Goal: Task Accomplishment & Management: Manage account settings

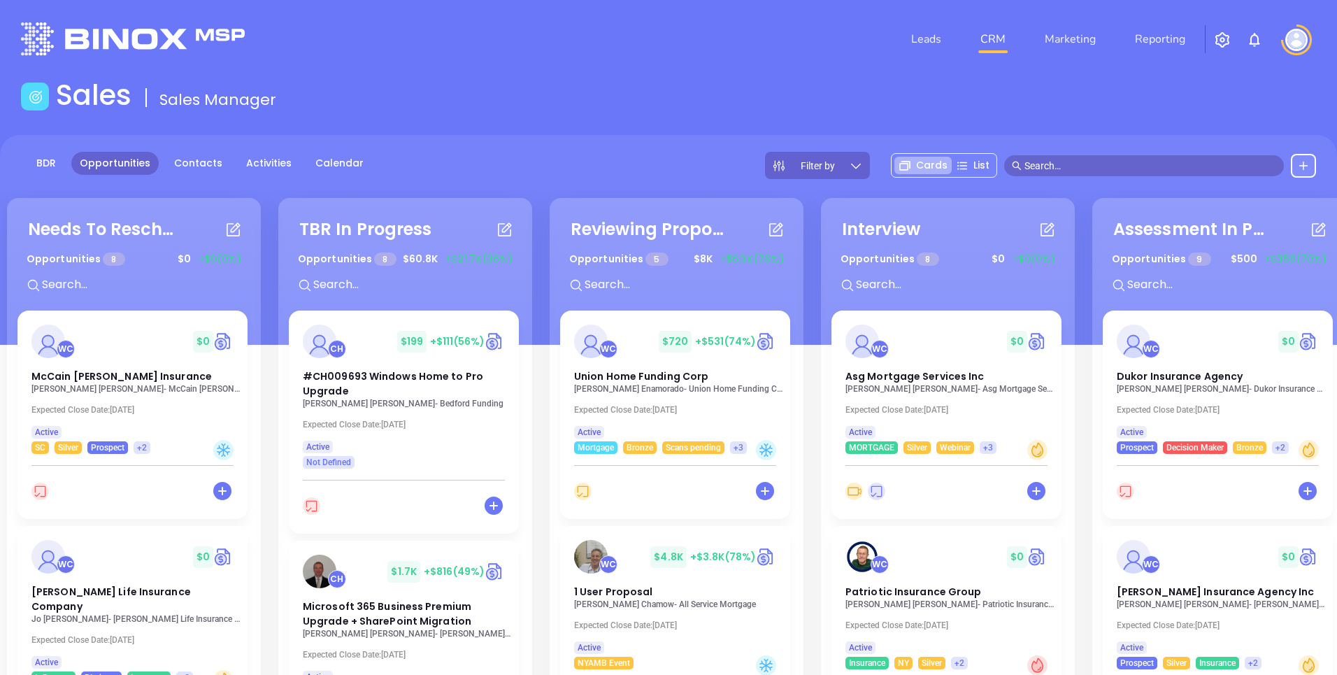
click at [679, 148] on div "BDR Opportunities Contacts Activities Calendar Filter by Cards List" at bounding box center [668, 240] width 1337 height 210
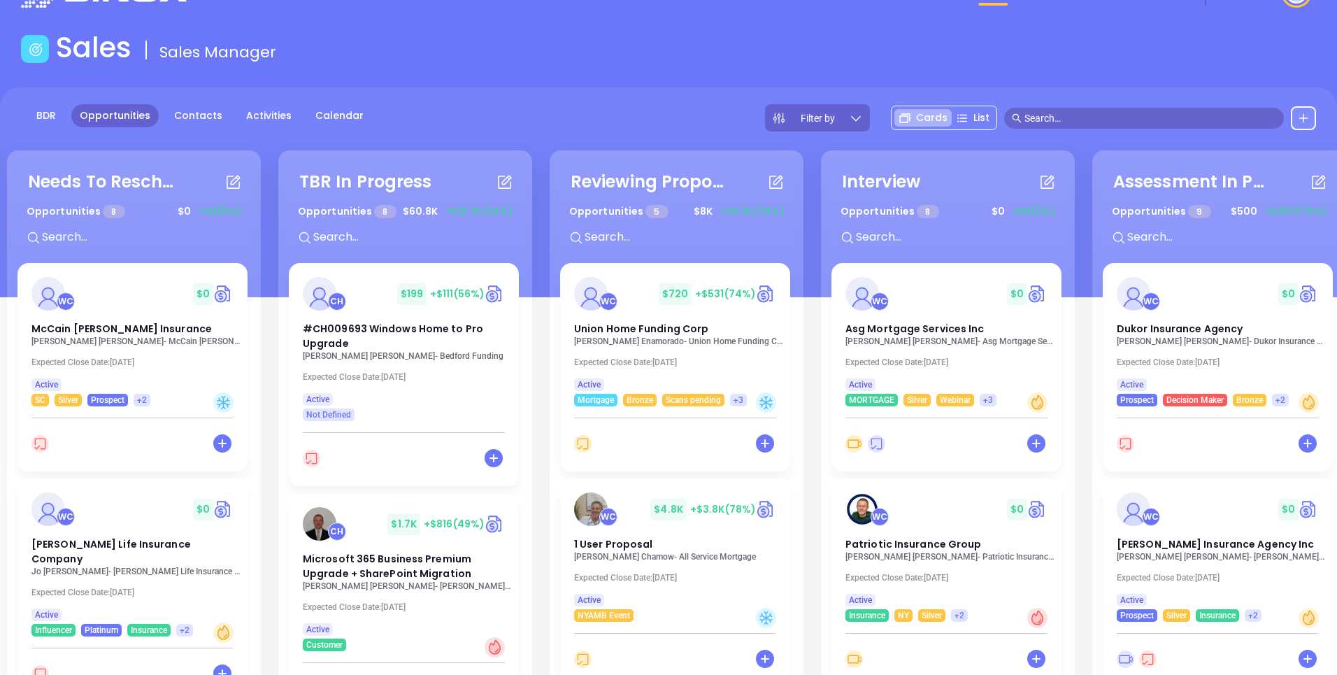
scroll to position [50, 0]
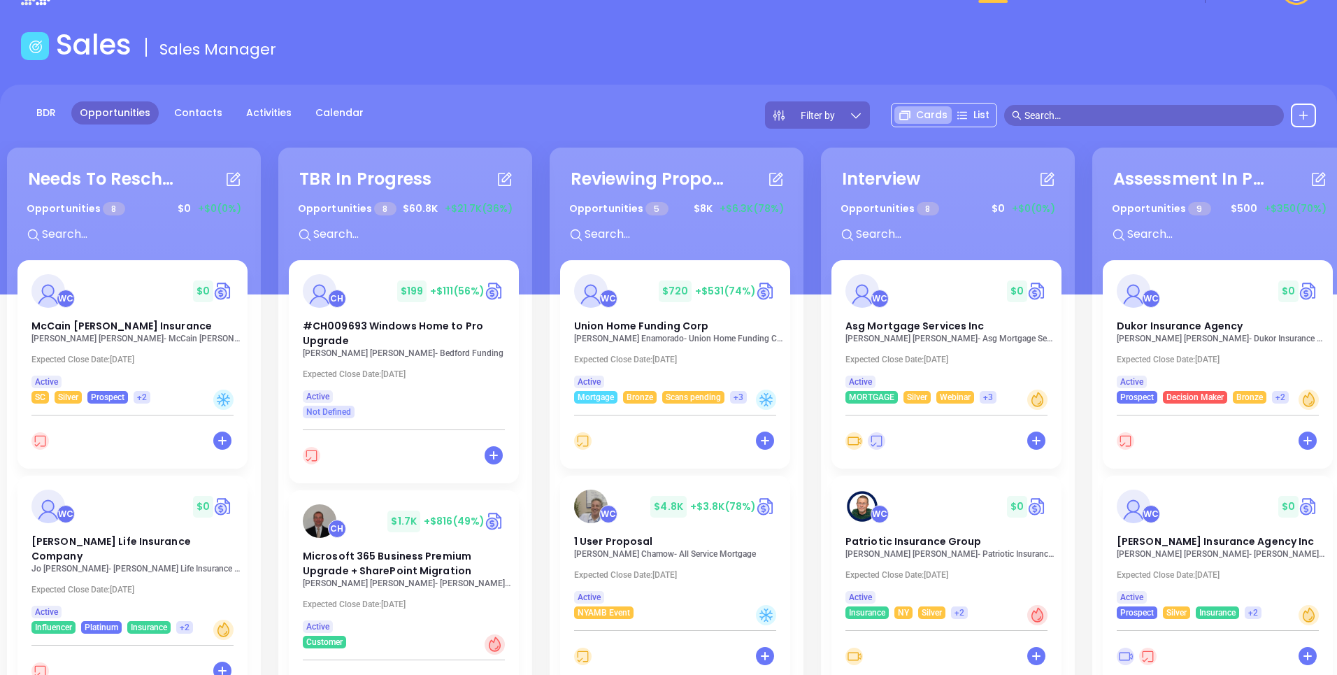
click at [613, 87] on div "BDR Opportunities Contacts Activities Calendar Filter by Cards List" at bounding box center [668, 190] width 1337 height 210
click at [1032, 119] on input "text" at bounding box center [1150, 115] width 252 height 15
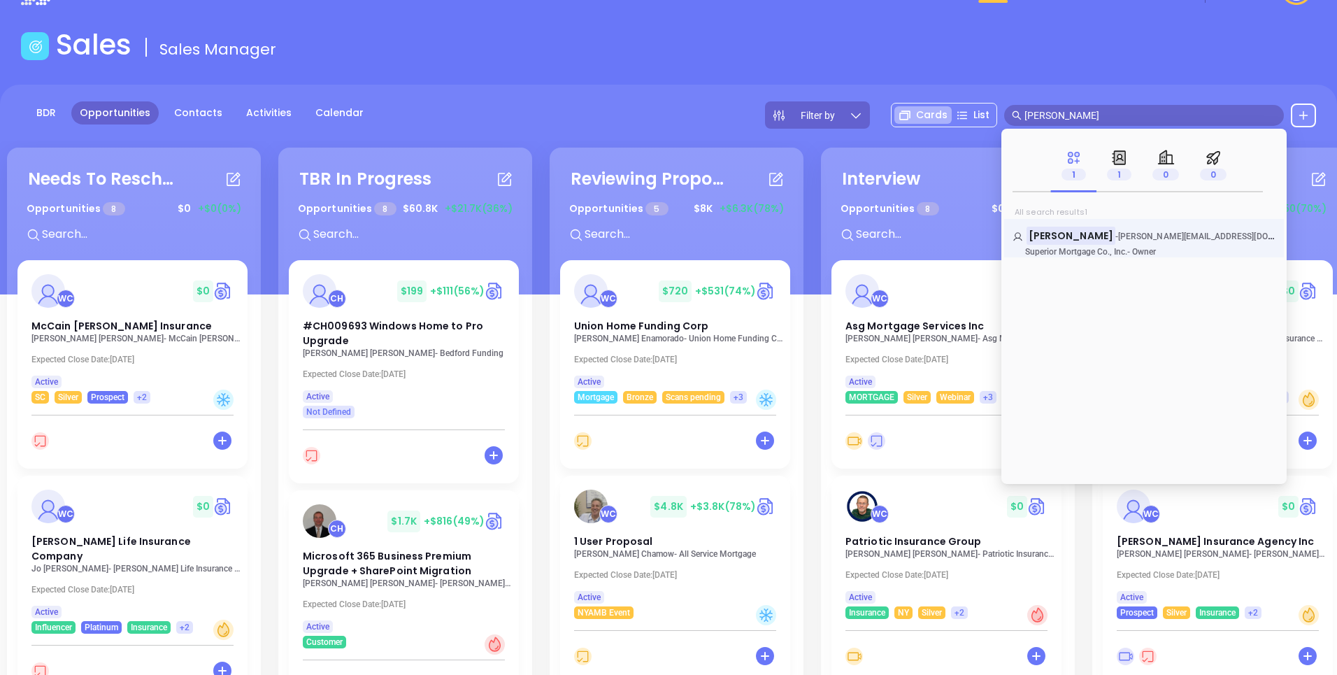
type input "Lisa Ferrara"
click at [1063, 252] on span "Superior Mortgage Co., Inc." at bounding box center [1076, 252] width 102 height 10
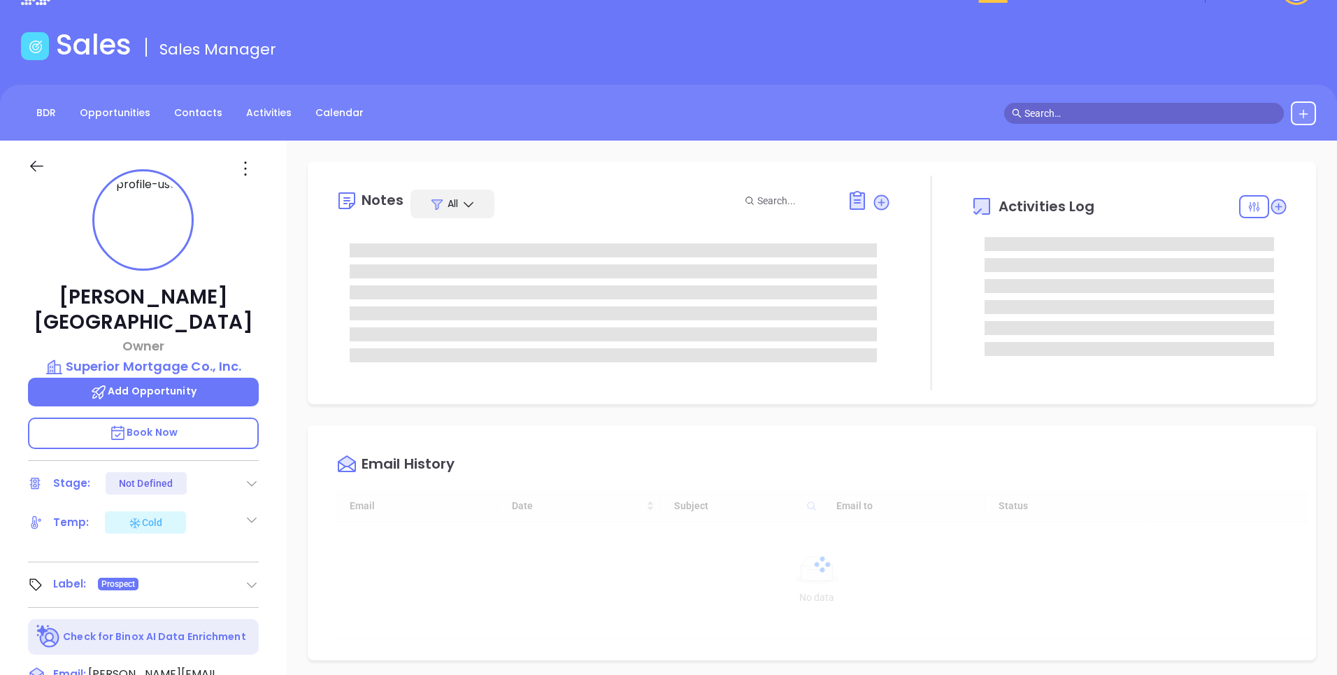
type input "[DATE]"
type input "[PERSON_NAME]"
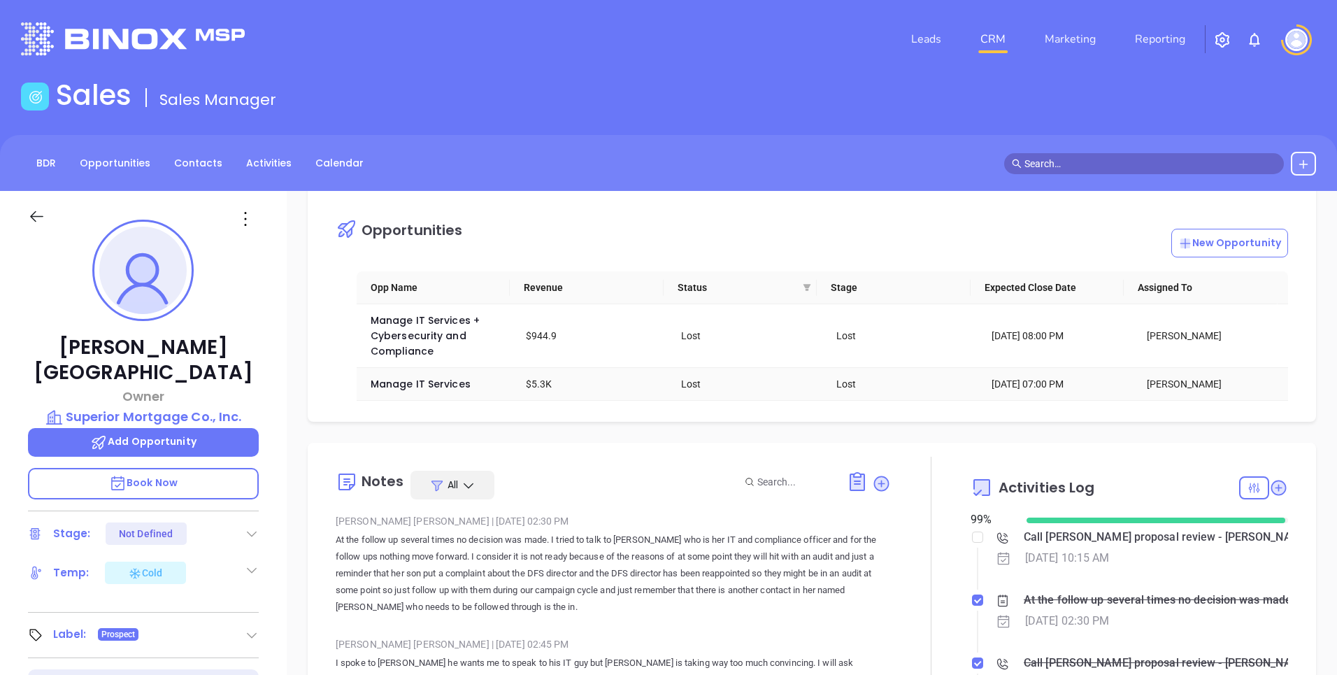
scroll to position [0, 0]
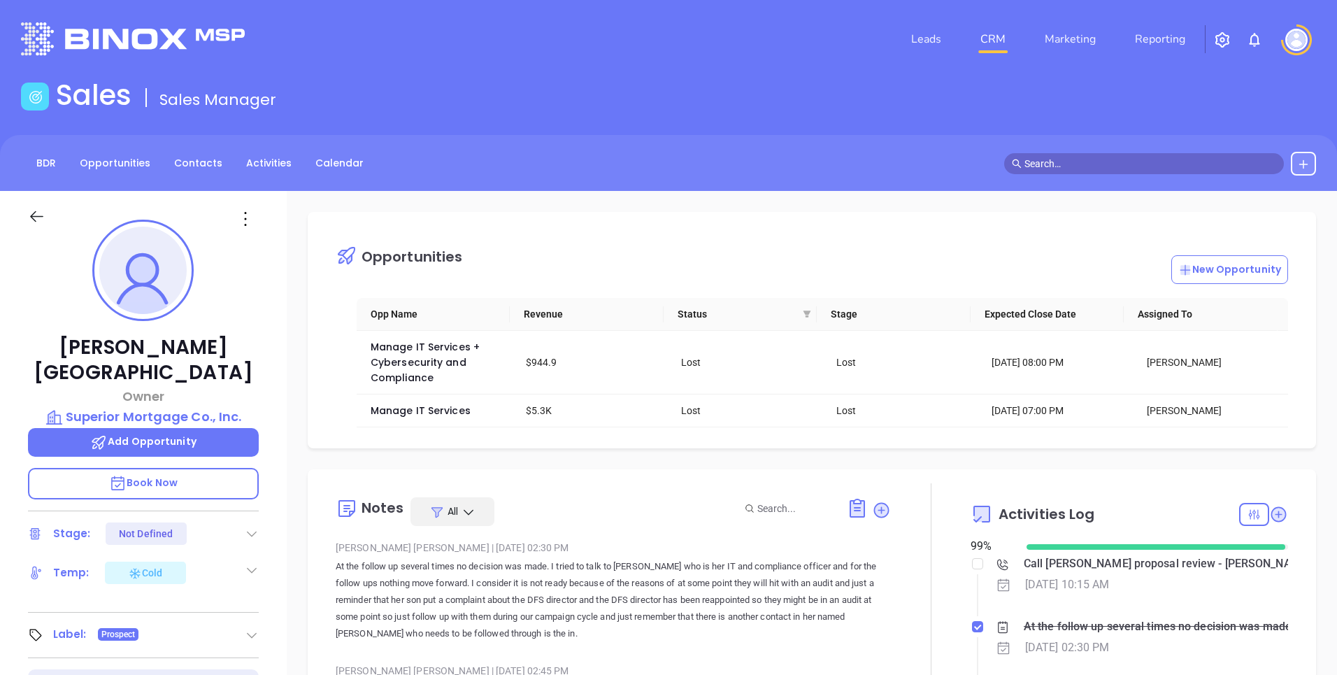
click at [640, 255] on div "Opportunities New Opportunity" at bounding box center [822, 255] width 973 height 58
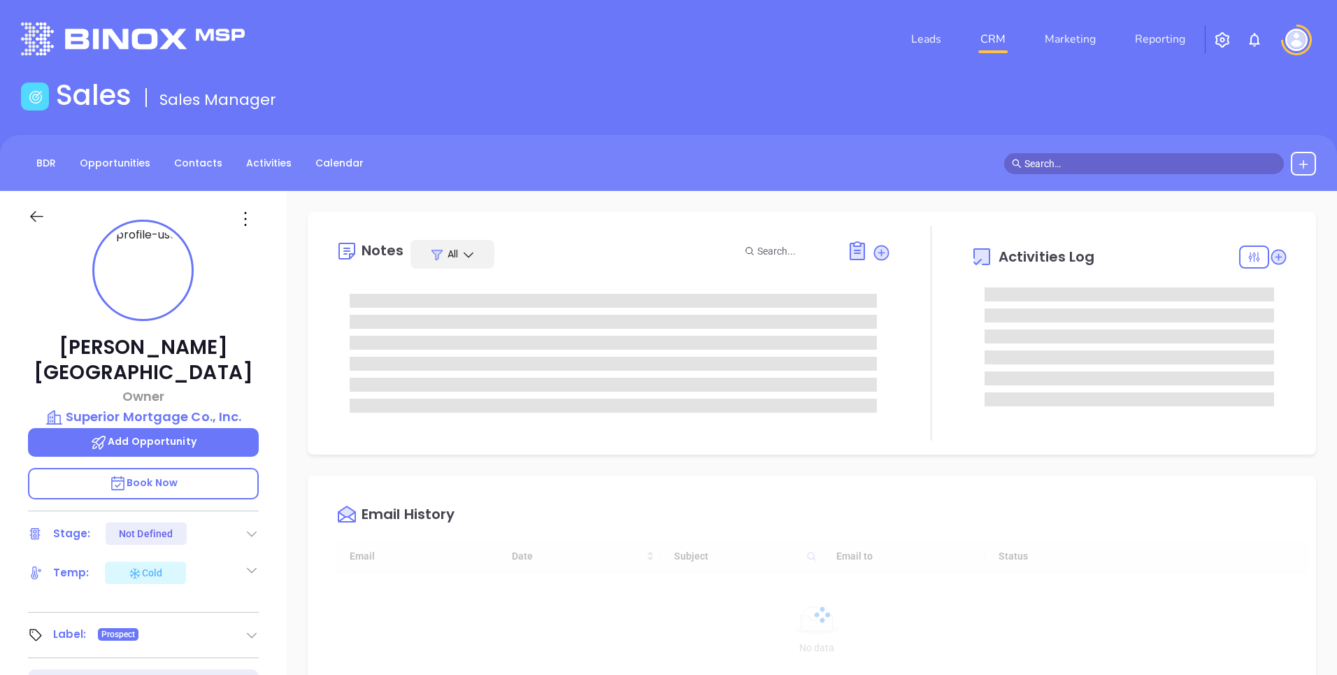
type input "[DATE]"
type input "[PERSON_NAME]"
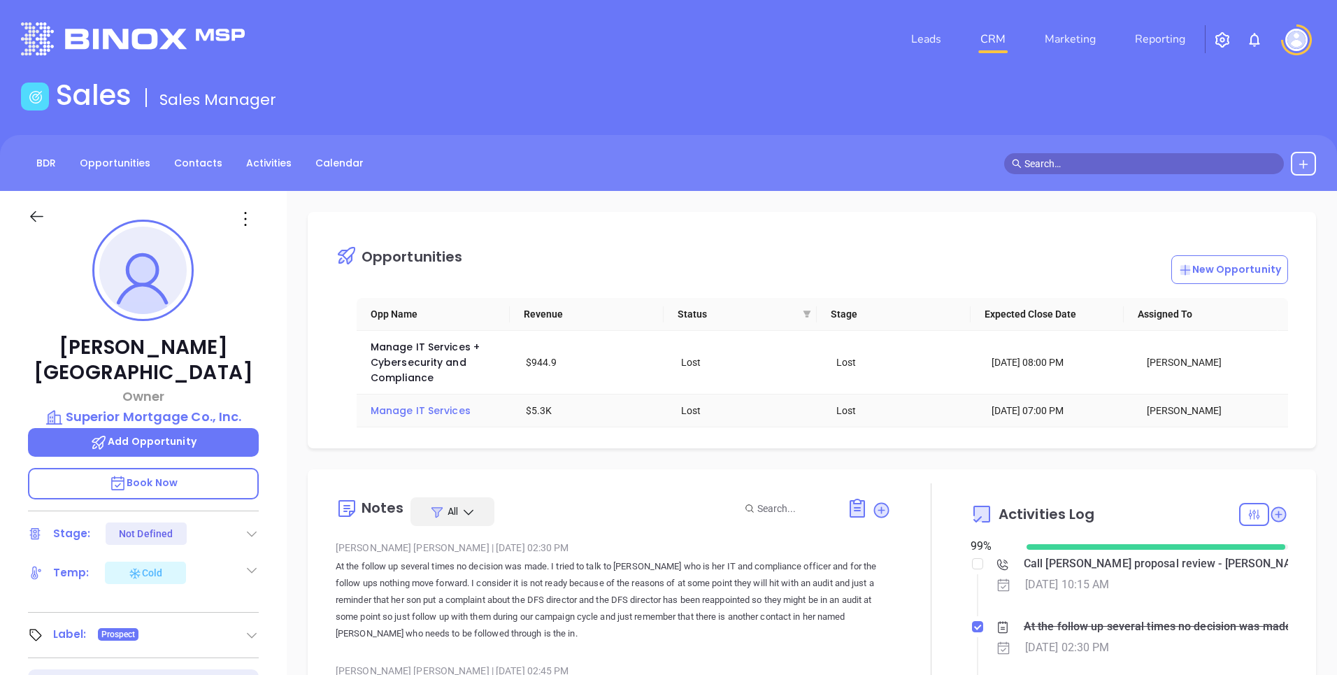
click at [436, 412] on span "Manage IT Services" at bounding box center [421, 410] width 100 height 14
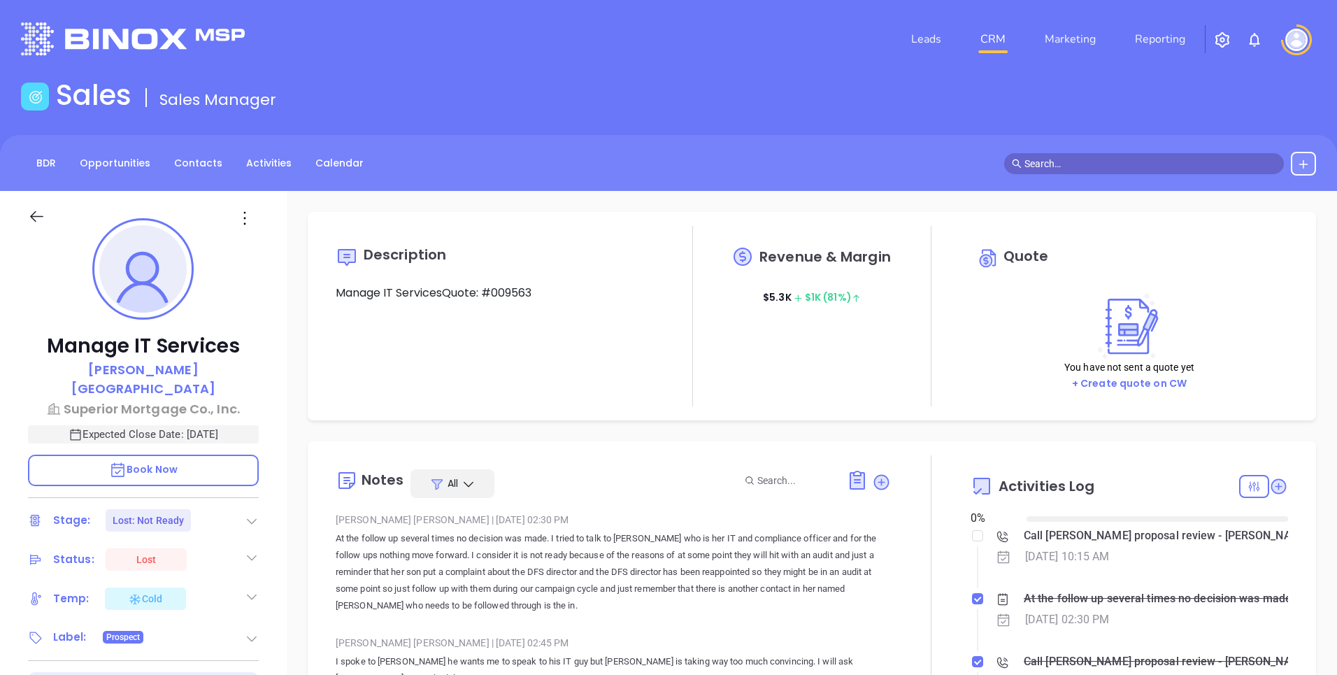
scroll to position [406, 0]
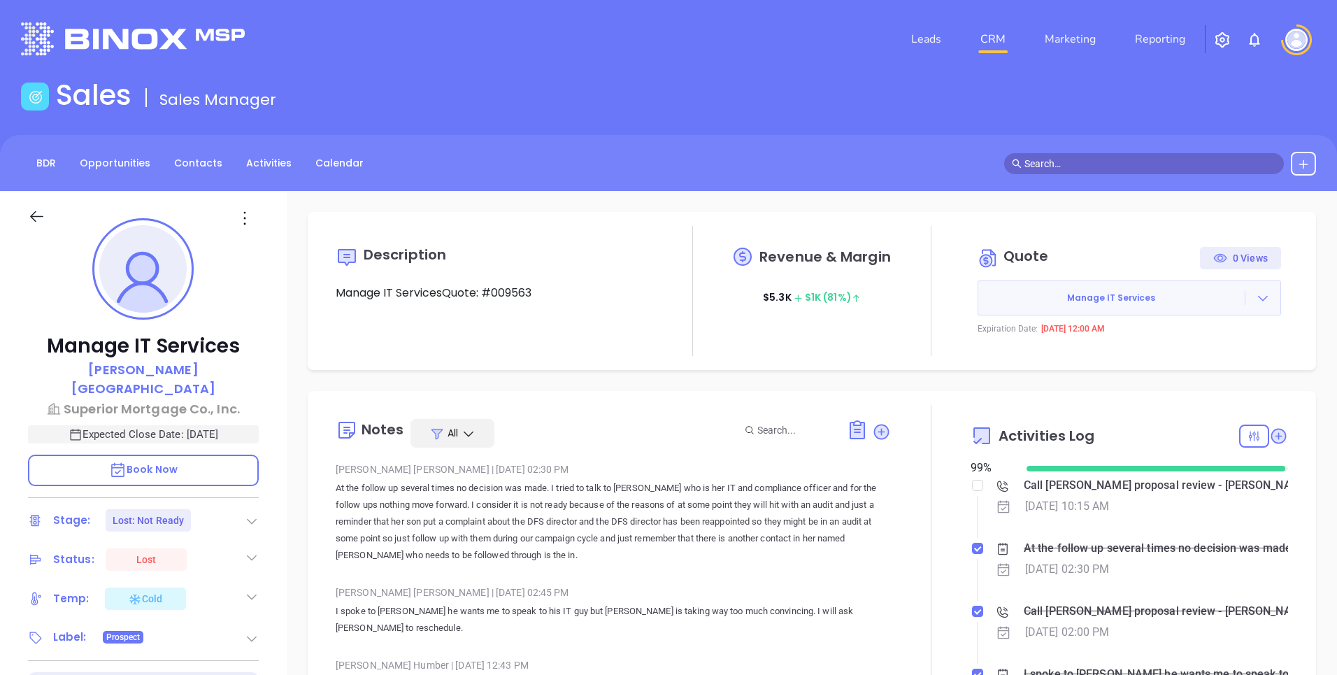
type input "[PERSON_NAME]"
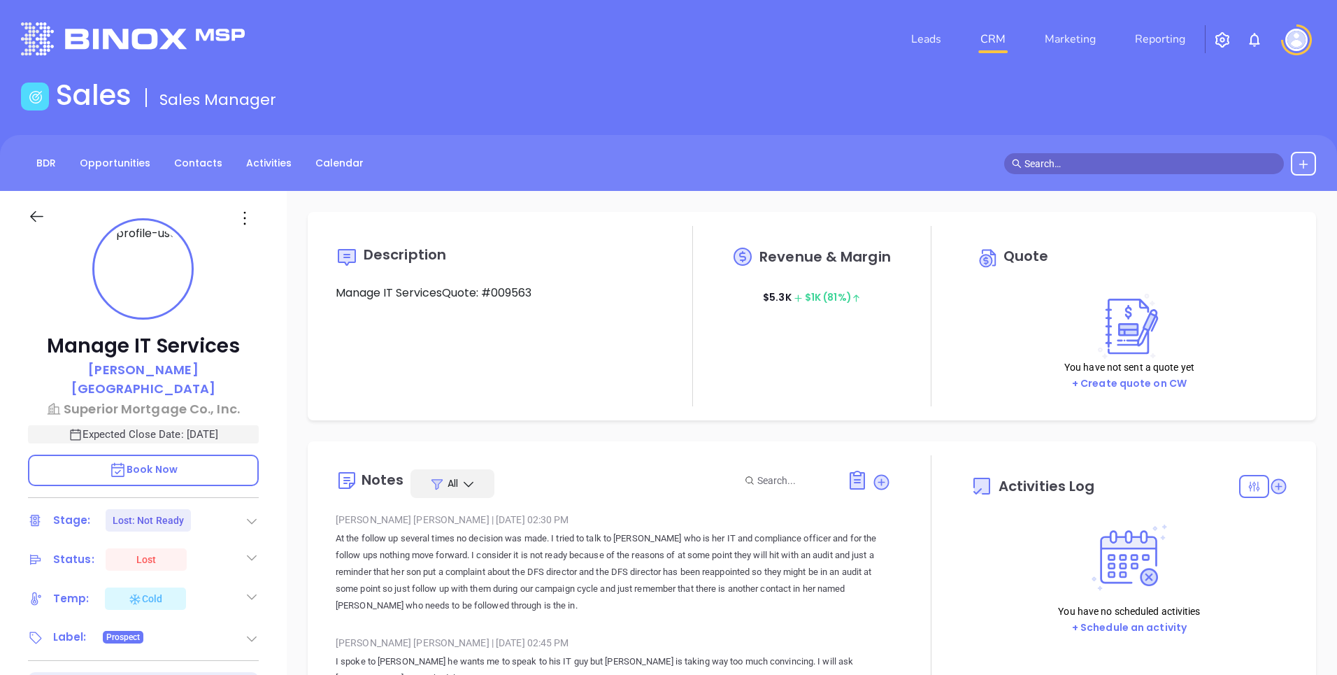
type input "[DATE]"
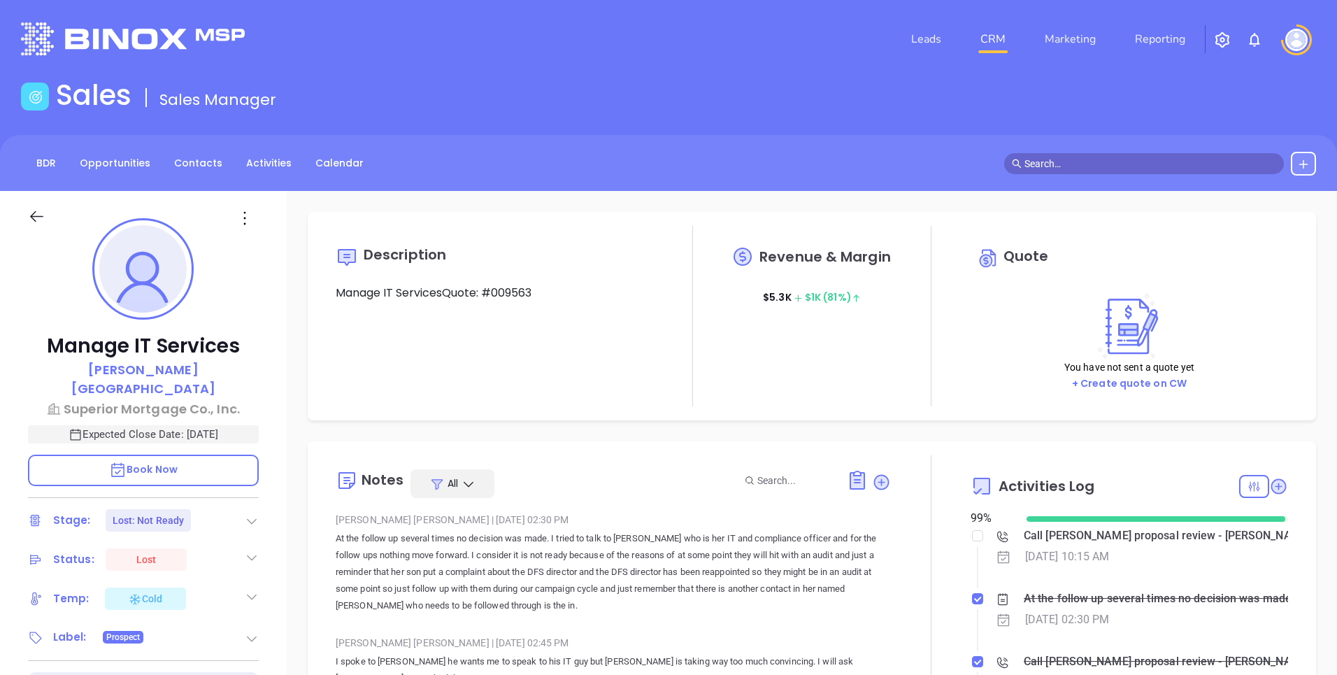
scroll to position [406, 0]
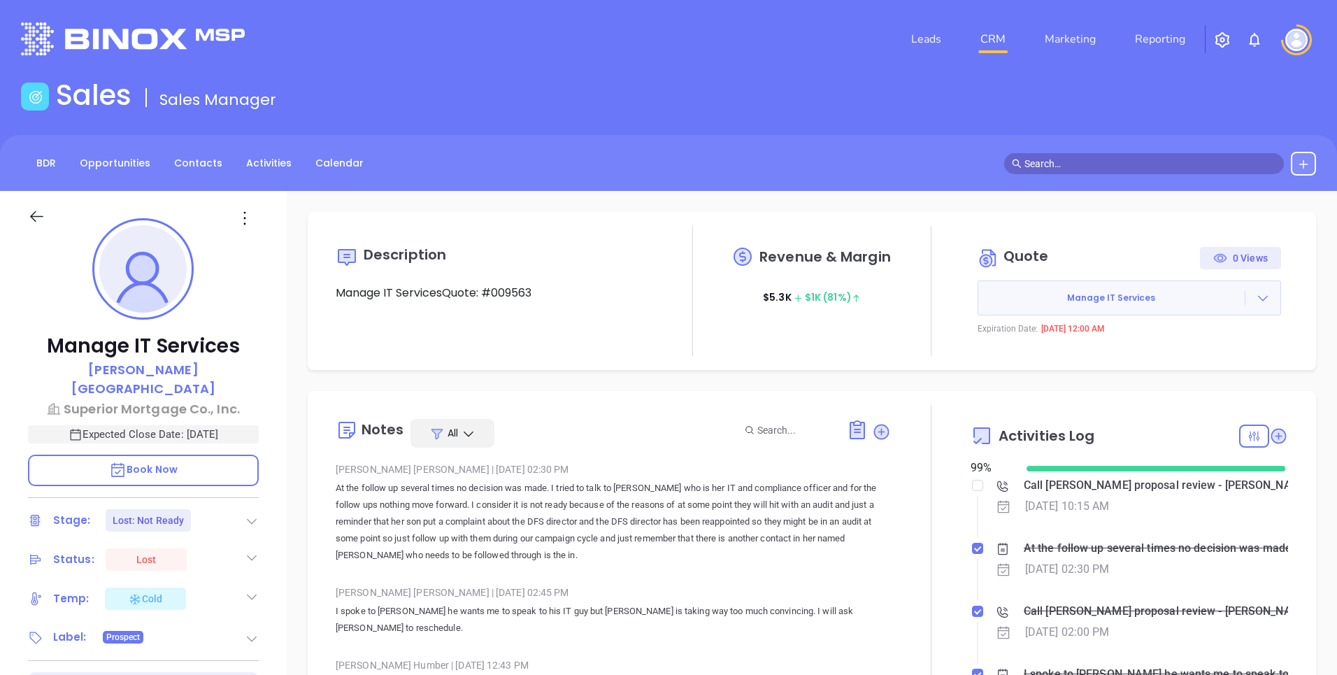
type input "[PERSON_NAME]"
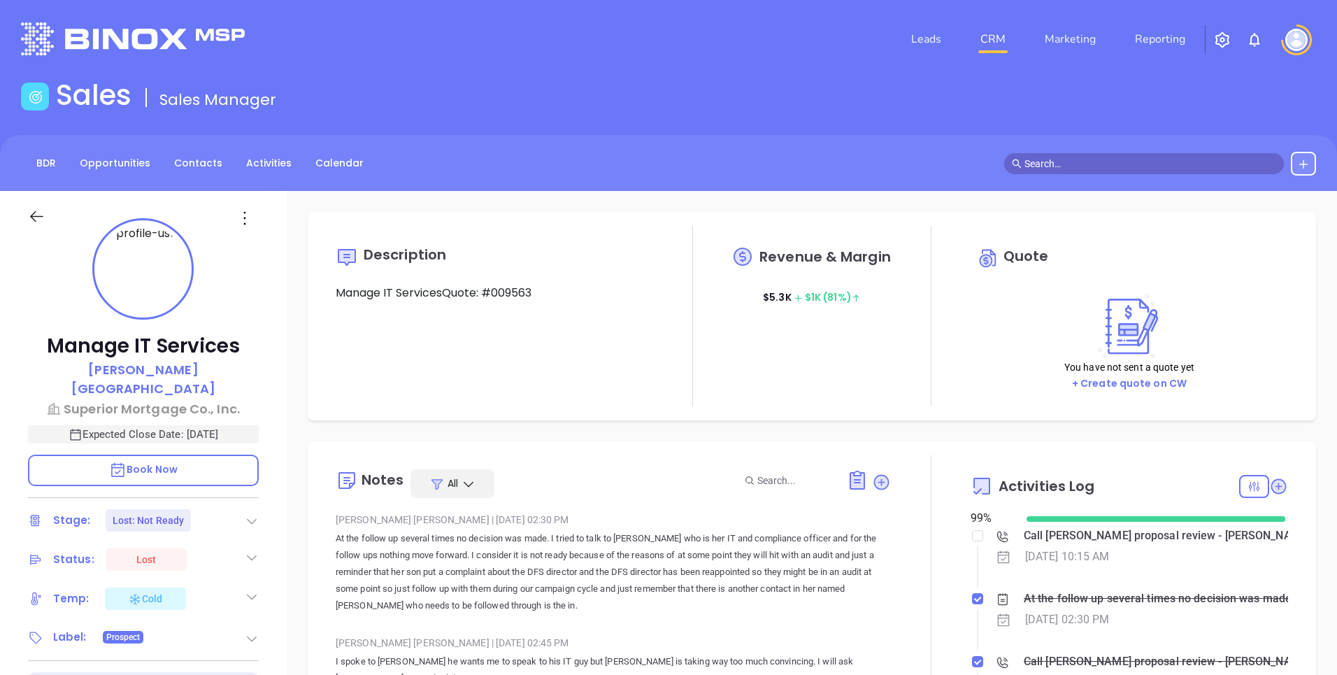
type input "[DATE]"
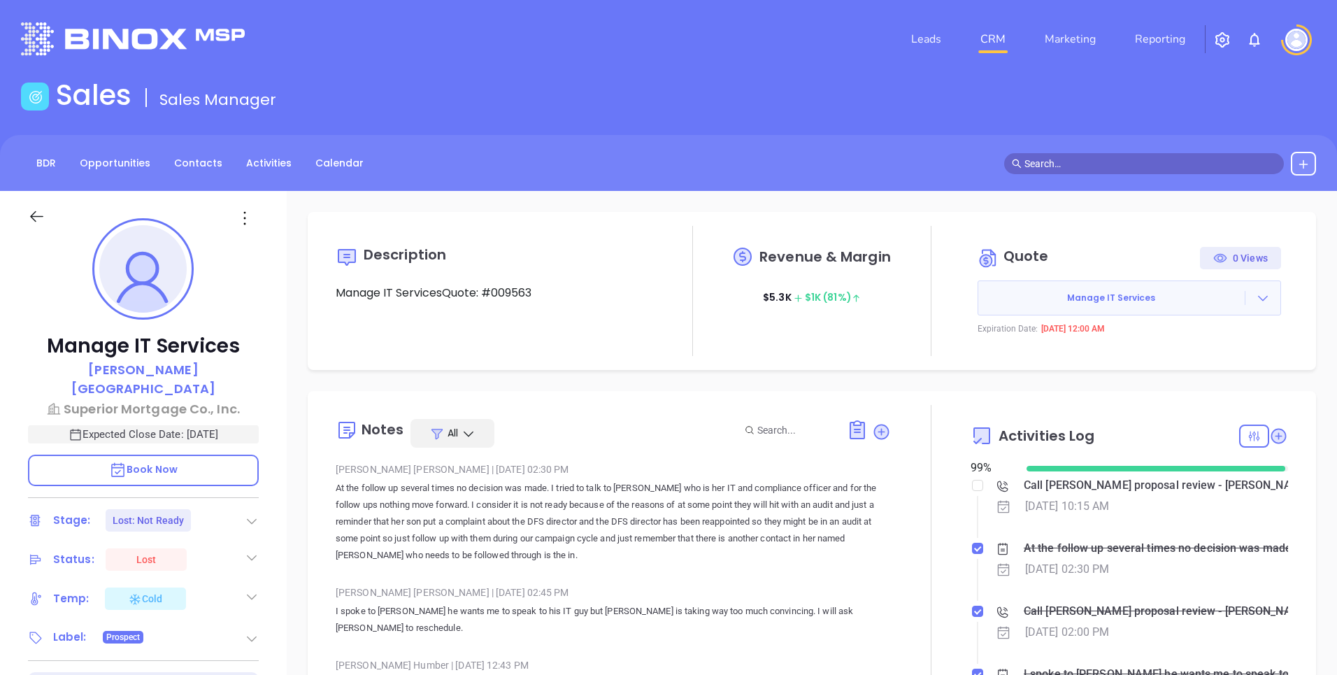
type input "[PERSON_NAME]"
